Goal: Browse casually: Explore the website without a specific task or goal

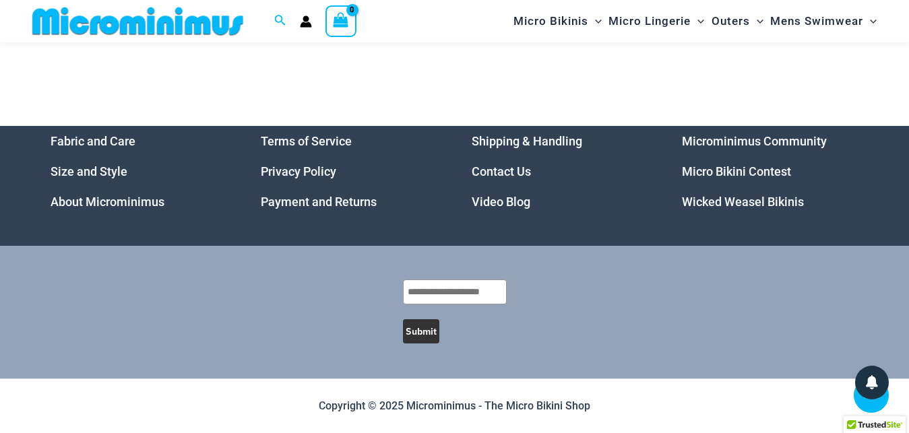
scroll to position [18646, 0]
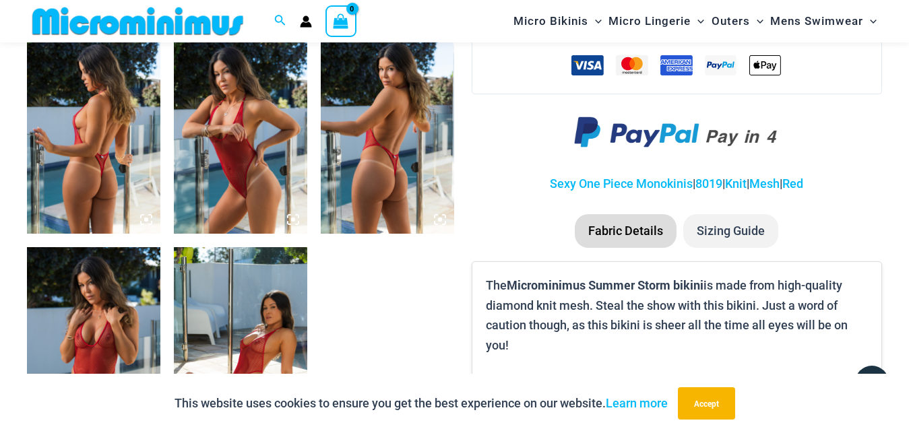
scroll to position [950, 0]
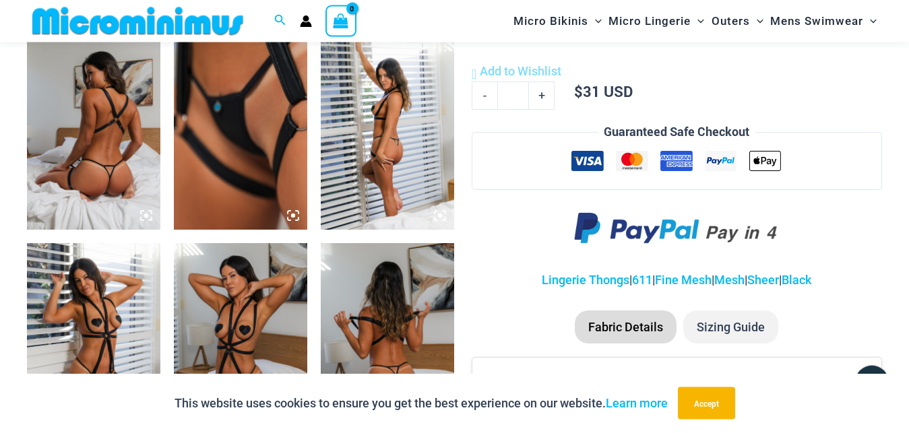
scroll to position [813, 0]
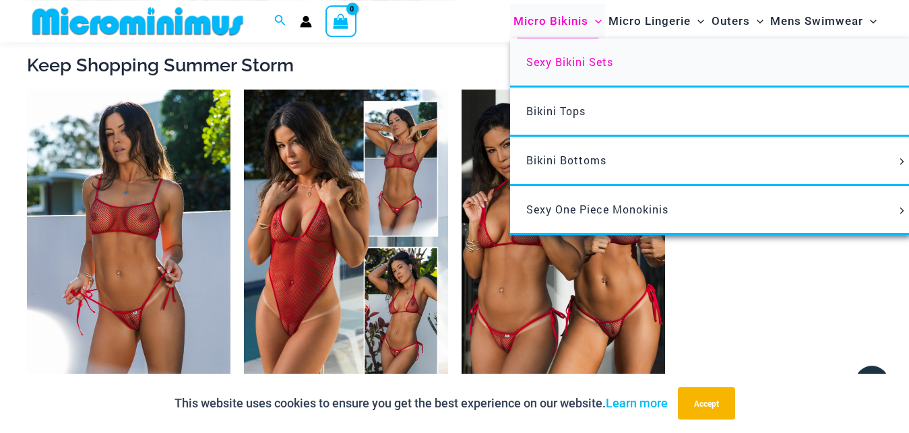
scroll to position [1374, 0]
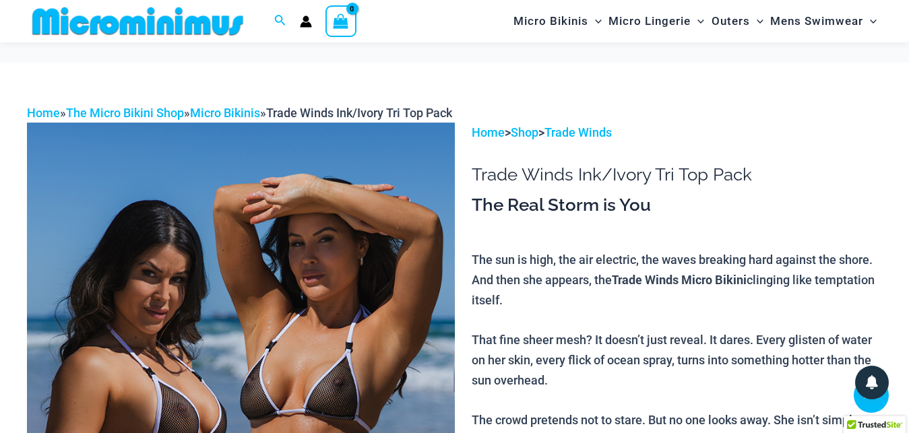
scroll to position [1363, 0]
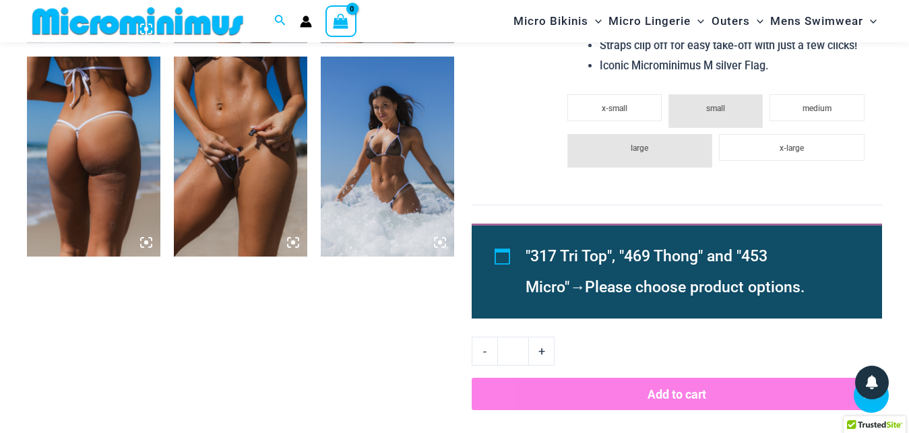
click at [439, 244] on icon at bounding box center [440, 243] width 4 height 4
click at [439, 243] on icon at bounding box center [440, 243] width 4 height 4
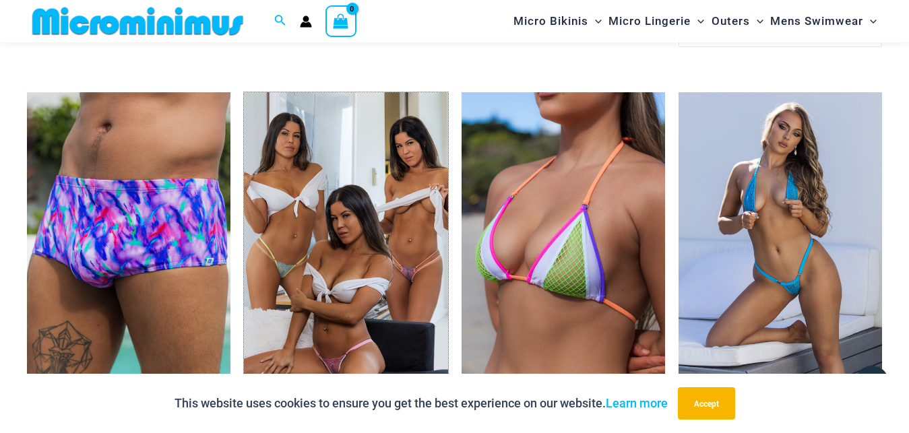
scroll to position [4431, 0]
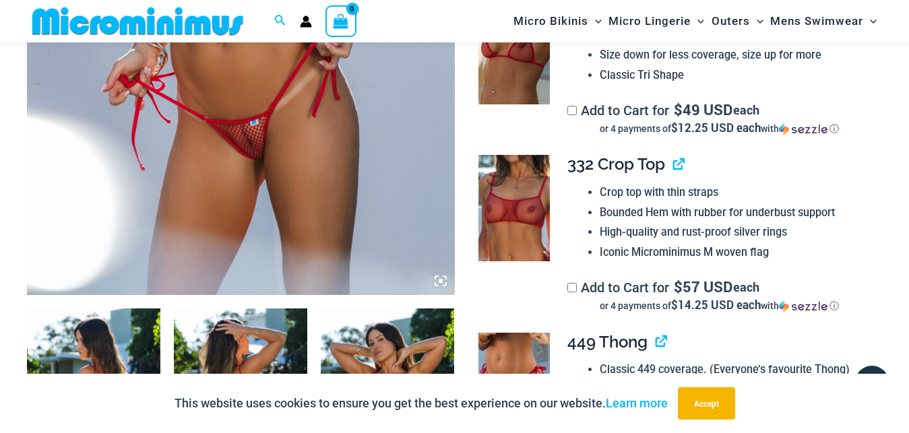
scroll to position [813, 0]
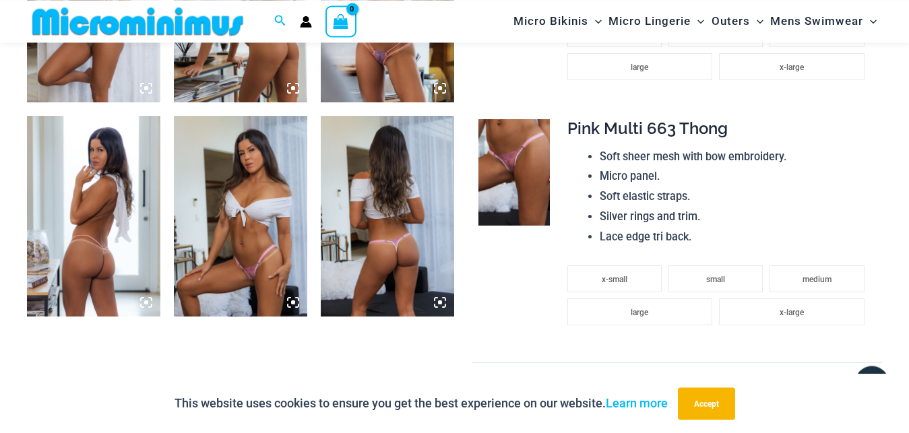
scroll to position [882, 0]
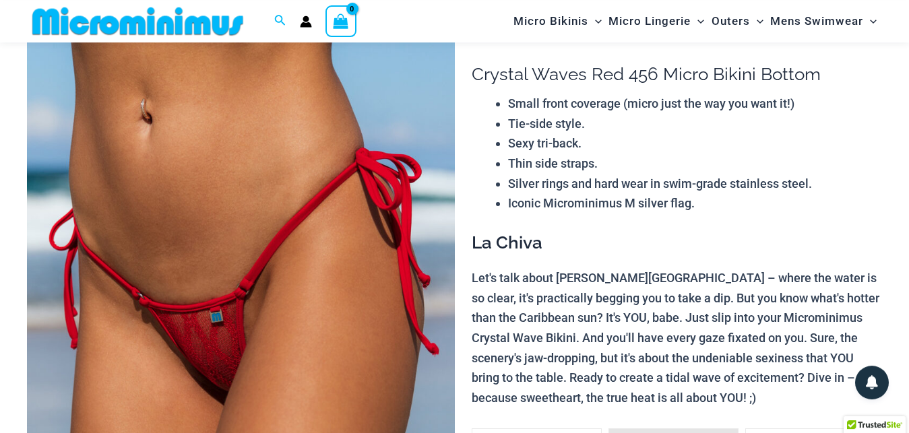
scroll to position [57, 0]
